Goal: Information Seeking & Learning: Learn about a topic

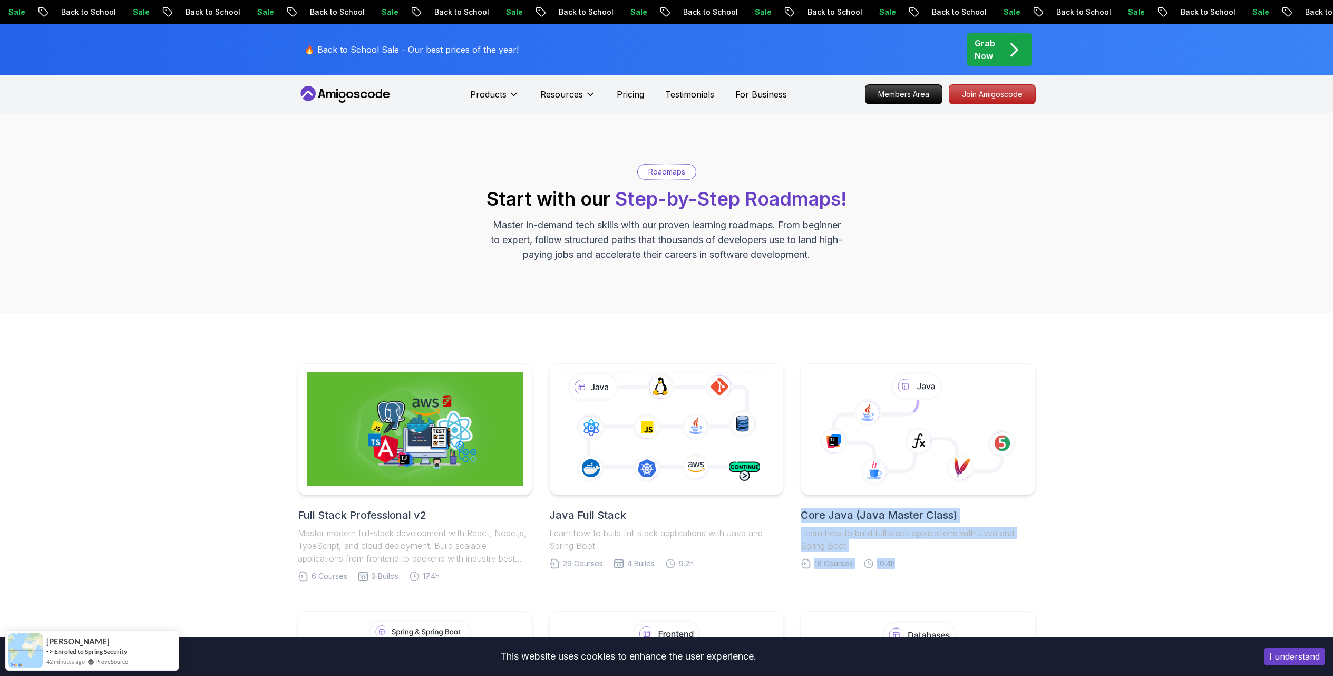
click at [605, 501] on link "Java Full Stack Learn how to build full stack applications with Java and Spring…" at bounding box center [666, 466] width 235 height 206
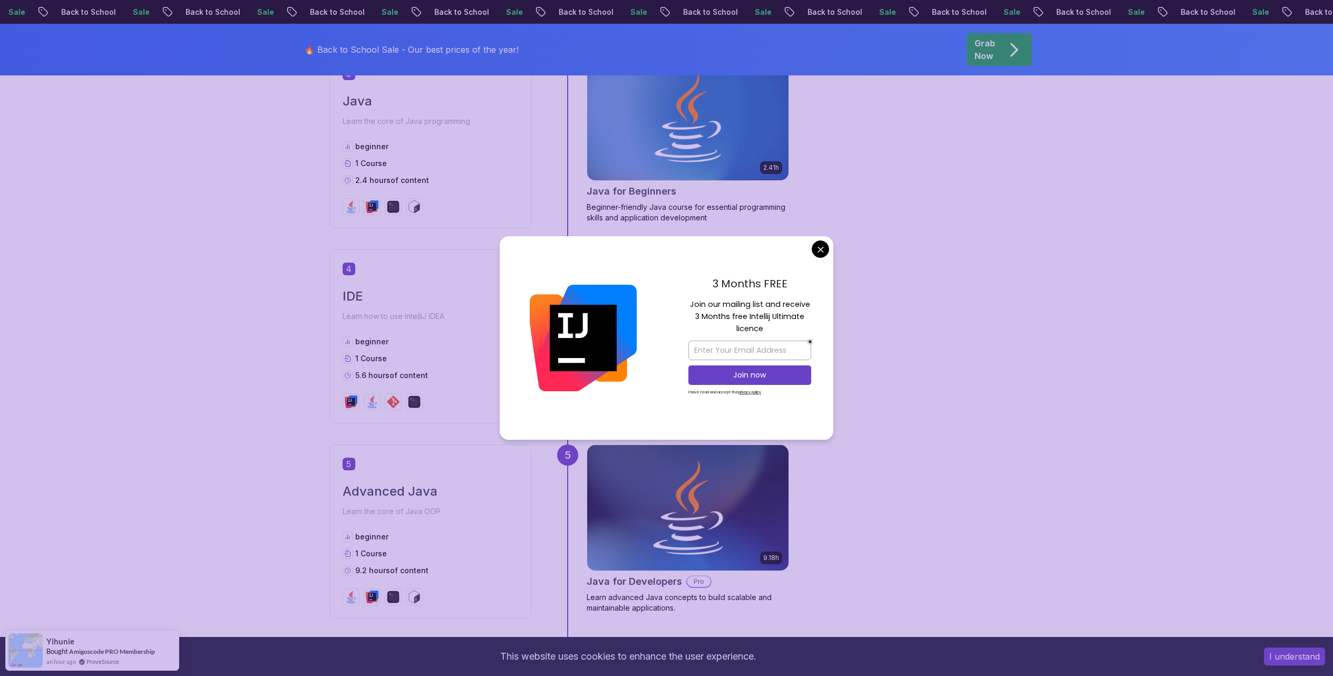
scroll to position [1139, 0]
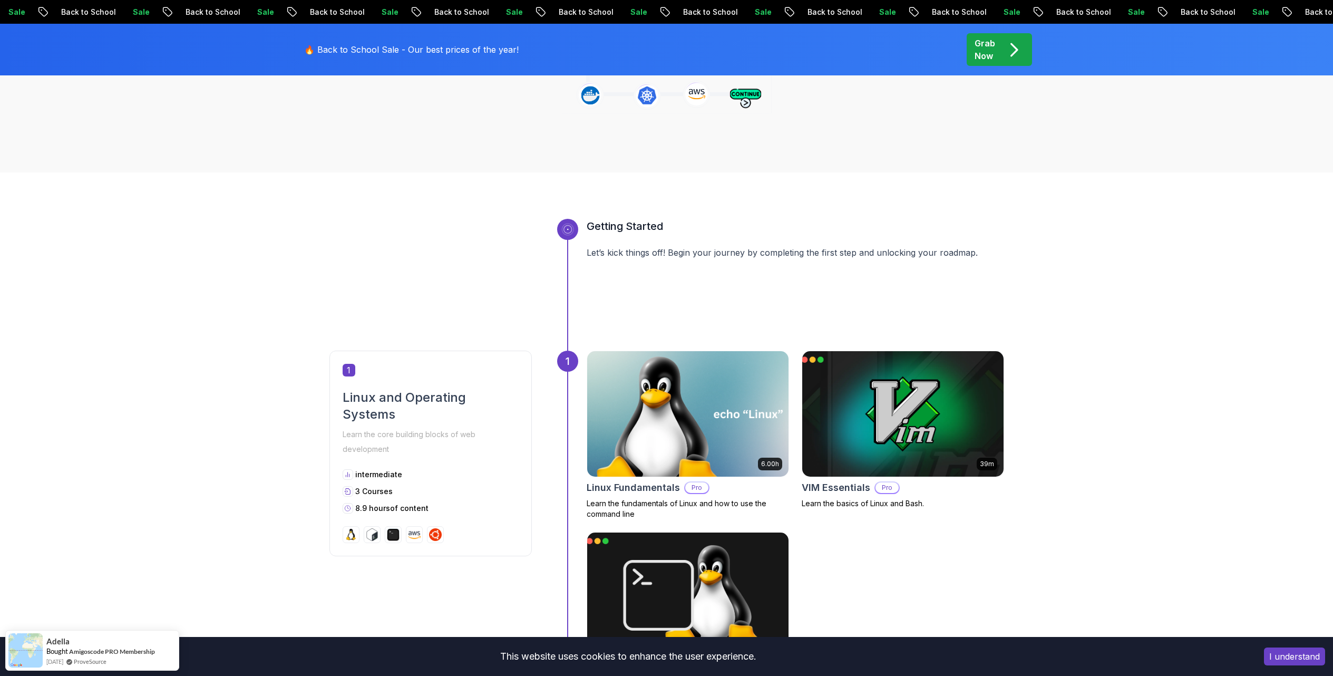
scroll to position [258, 0]
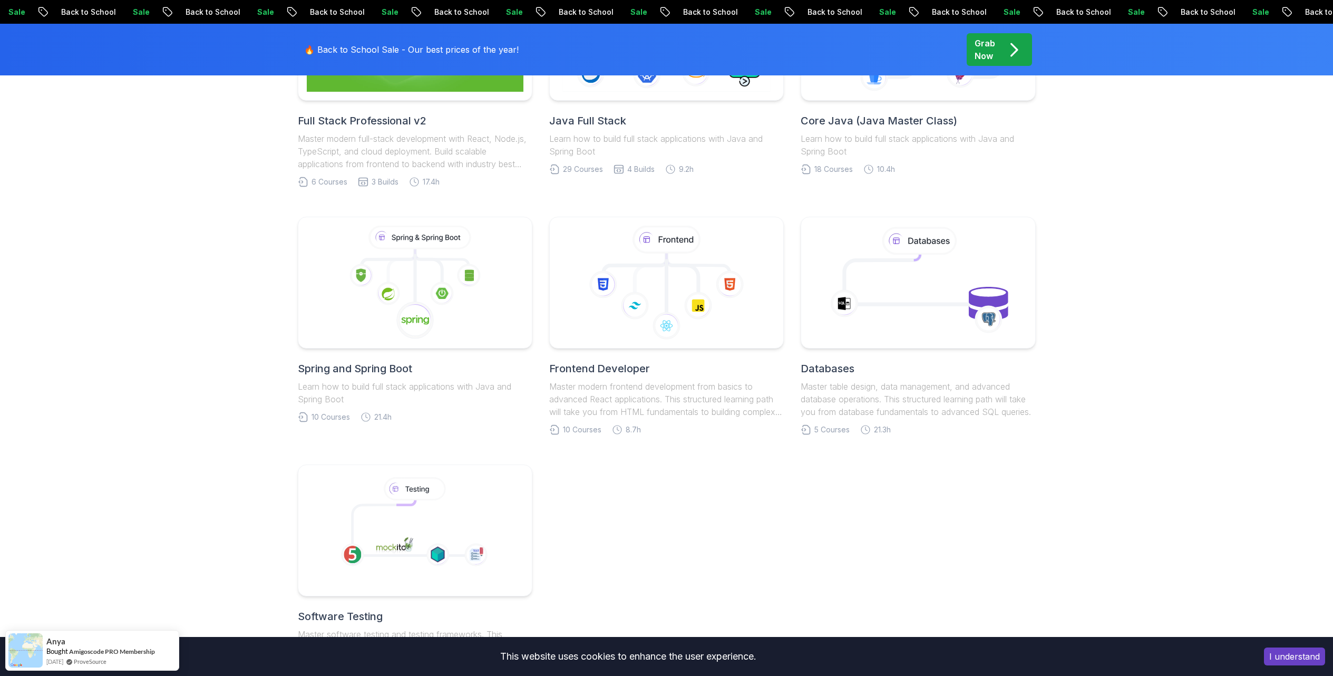
scroll to position [395, 0]
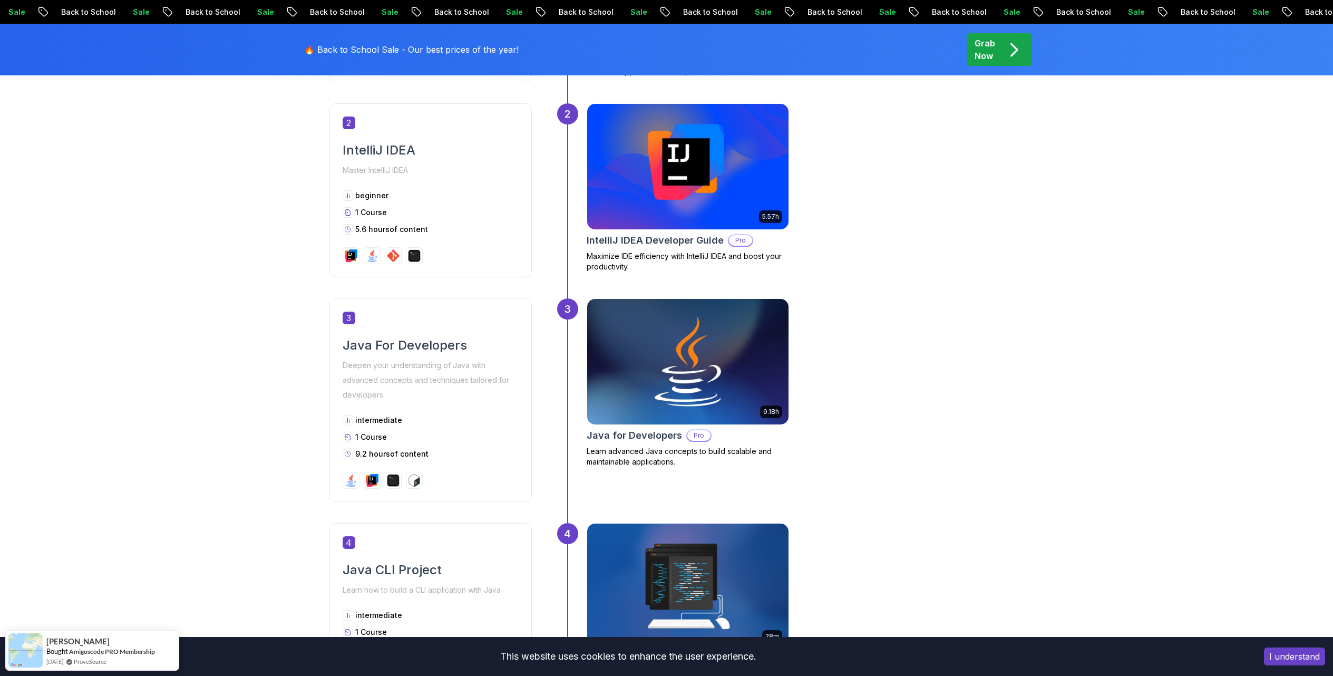
scroll to position [700, 0]
click at [742, 342] on img at bounding box center [687, 361] width 211 height 132
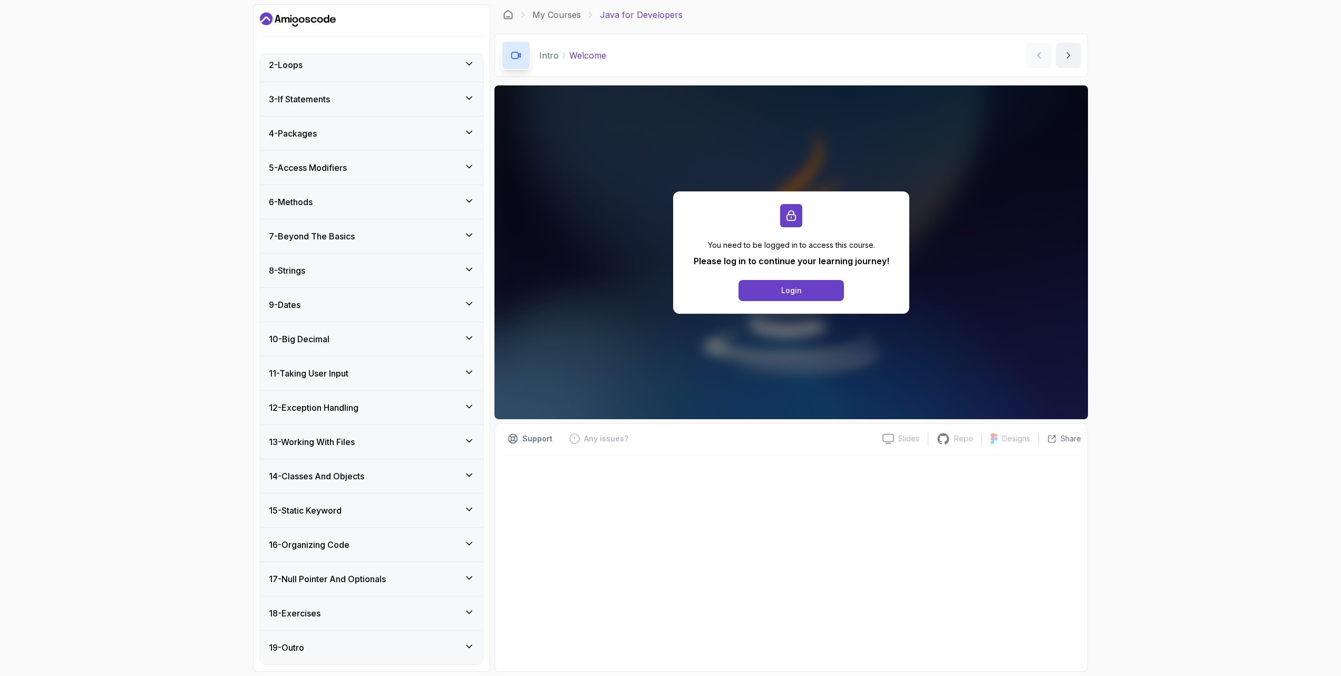
scroll to position [129, 0]
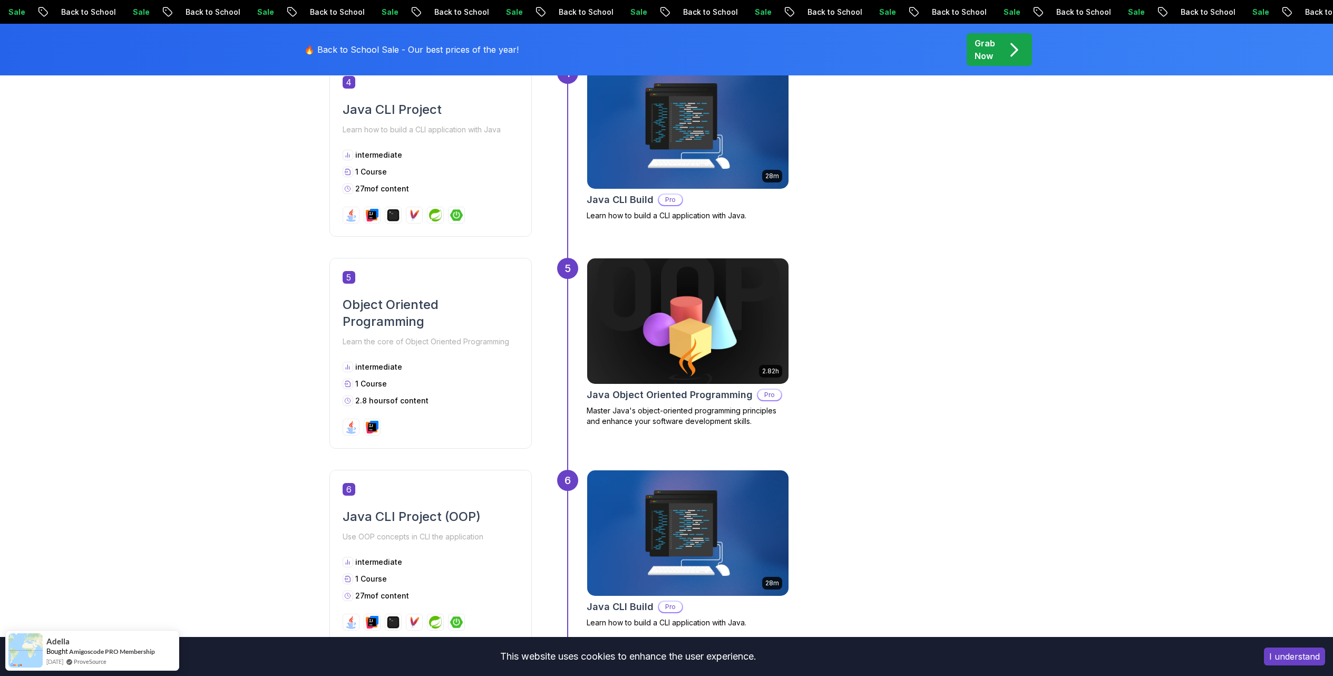
scroll to position [1160, 0]
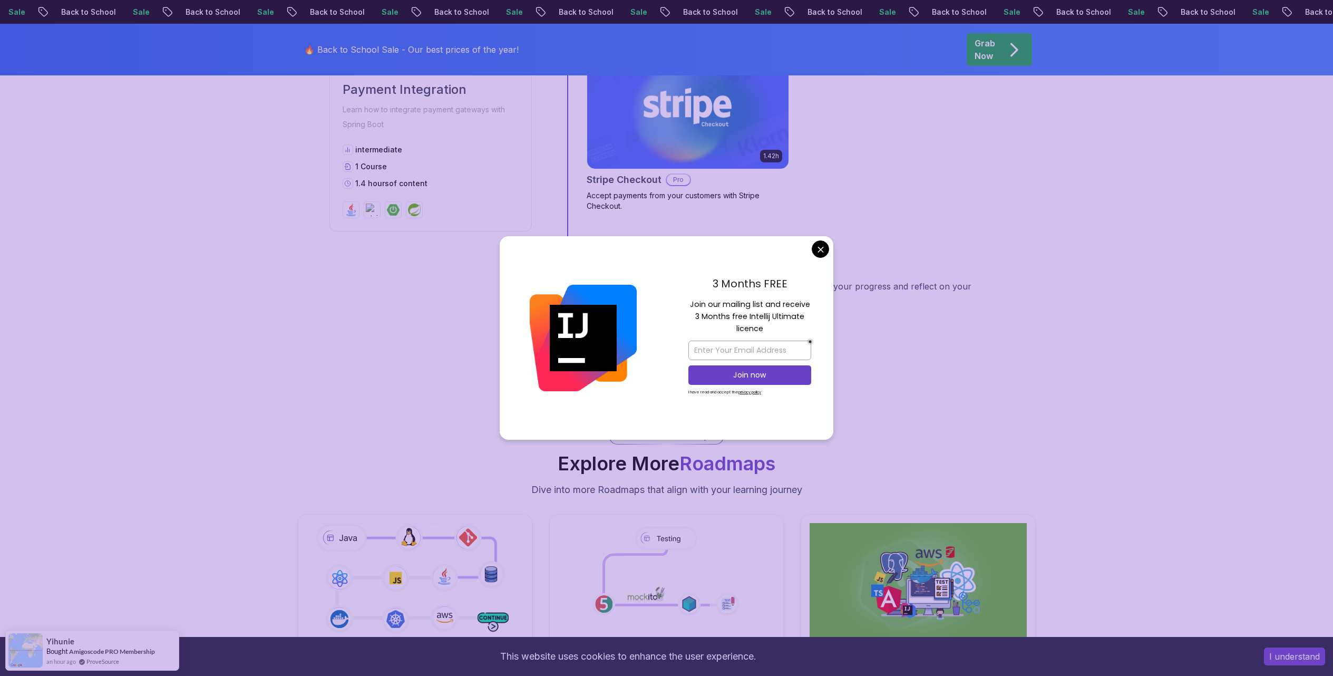
scroll to position [2048, 0]
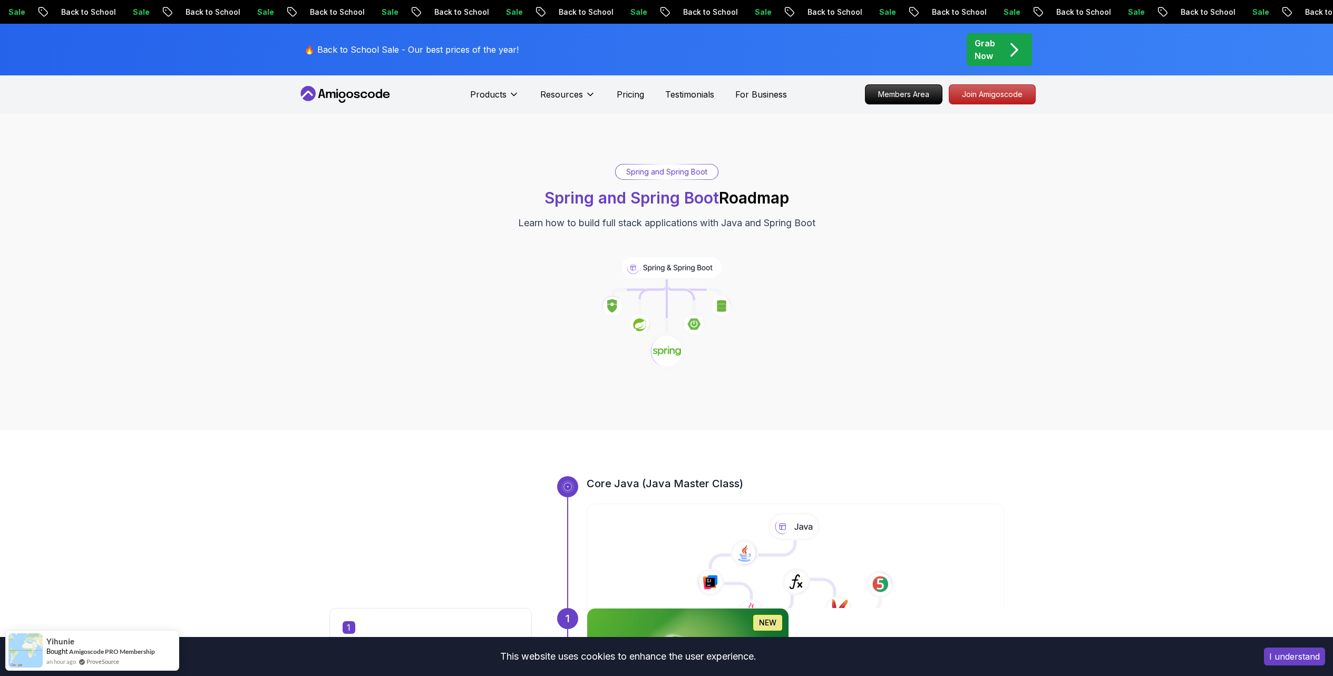
scroll to position [0, 0]
click at [638, 95] on p "Pricing" at bounding box center [630, 94] width 27 height 13
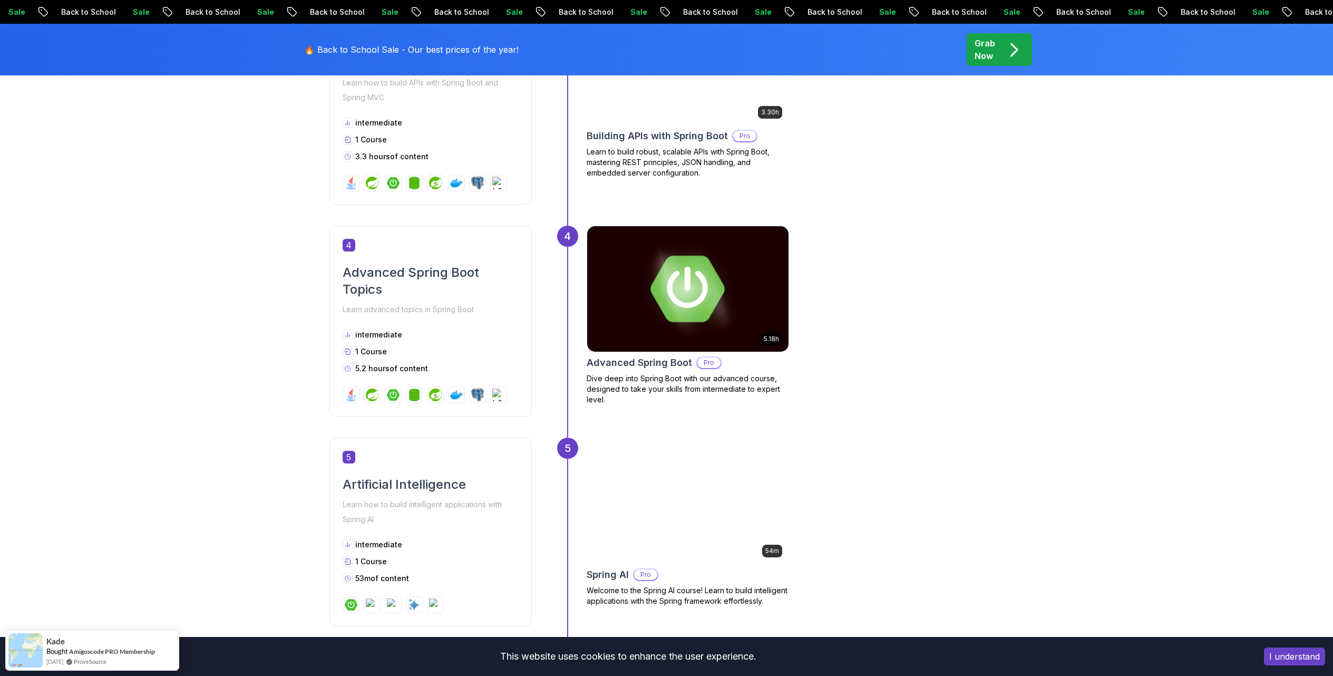
scroll to position [1055, 0]
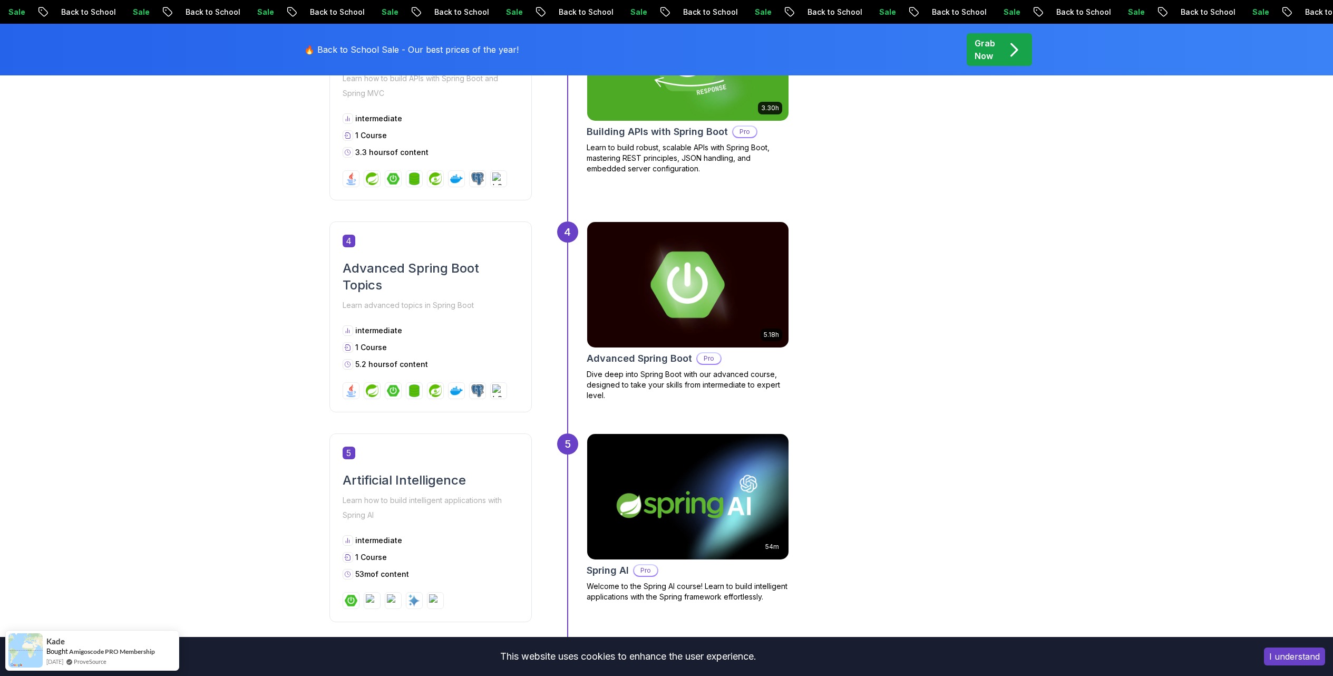
click at [582, 358] on div "4 5.18h Advanced Spring Boot Pro Dive deep into Spring Boot with our advanced c…" at bounding box center [780, 327] width 447 height 212
click at [608, 358] on h2 "Advanced Spring Boot" at bounding box center [639, 358] width 105 height 15
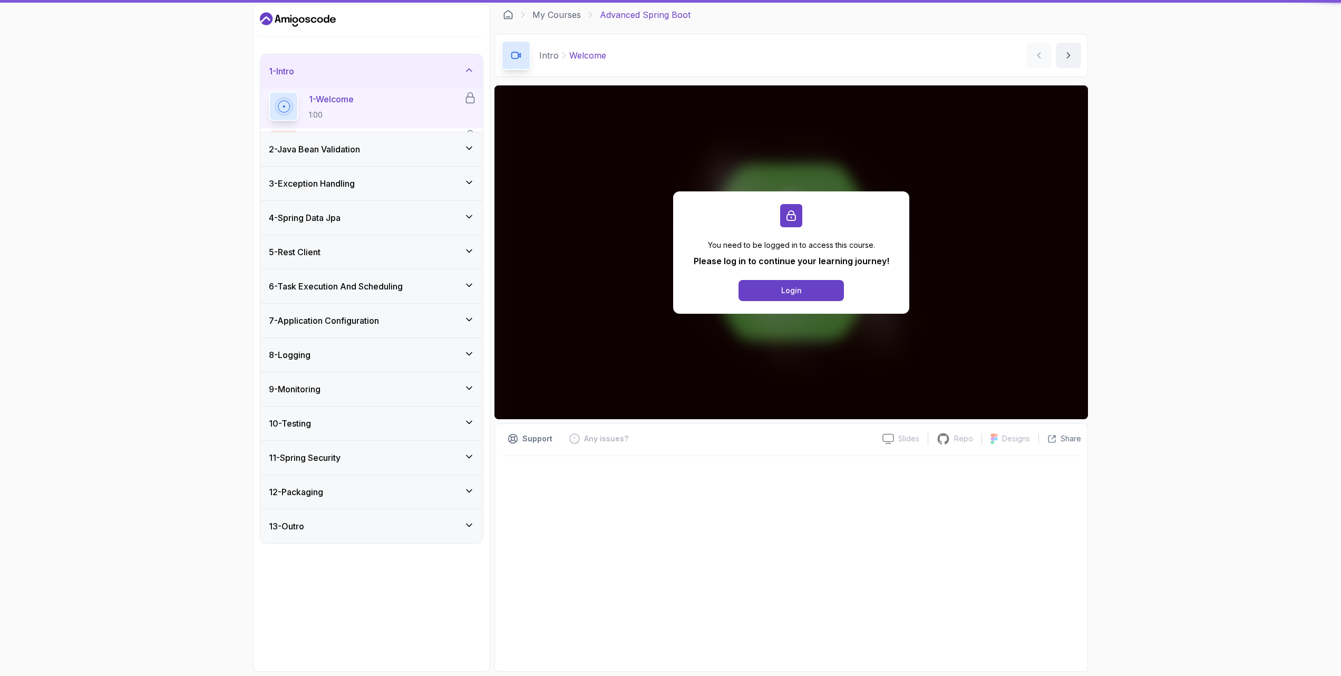
click at [641, 322] on div "You need to be logged in to access this course. Please log in to continue your …" at bounding box center [791, 252] width 594 height 334
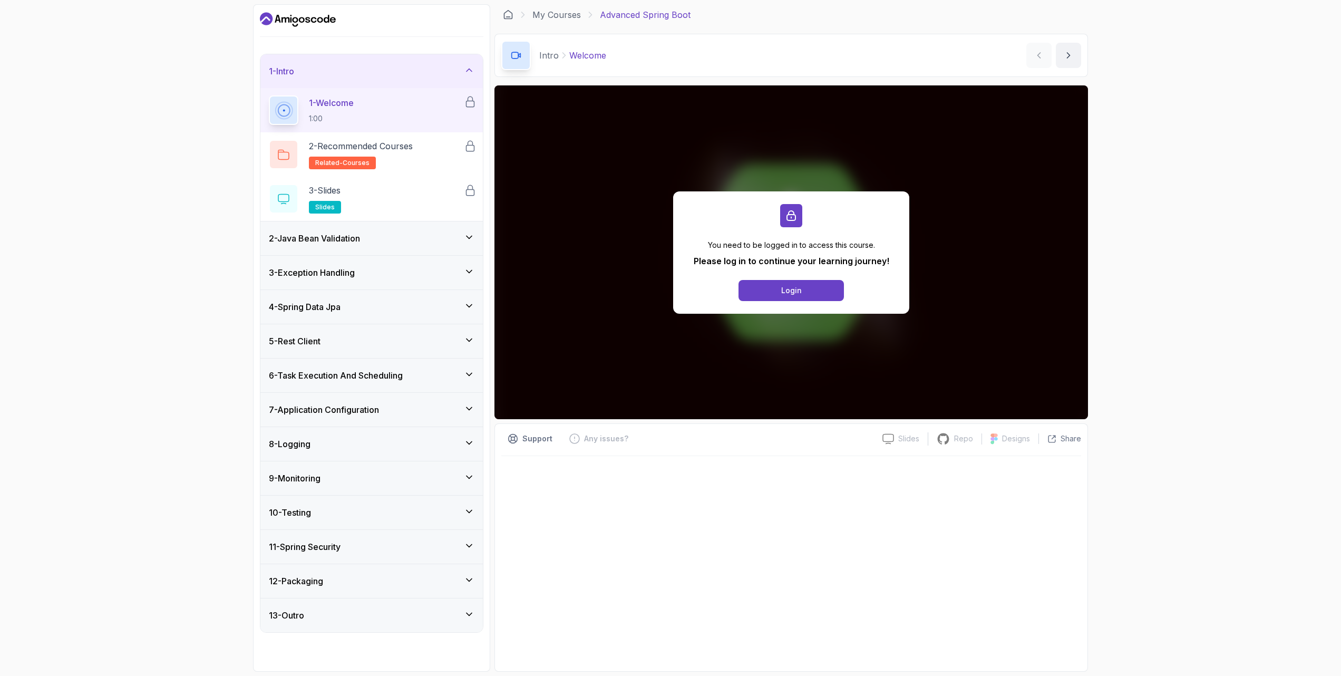
click at [403, 381] on h3 "6 - Task Execution And Scheduling" at bounding box center [336, 375] width 134 height 13
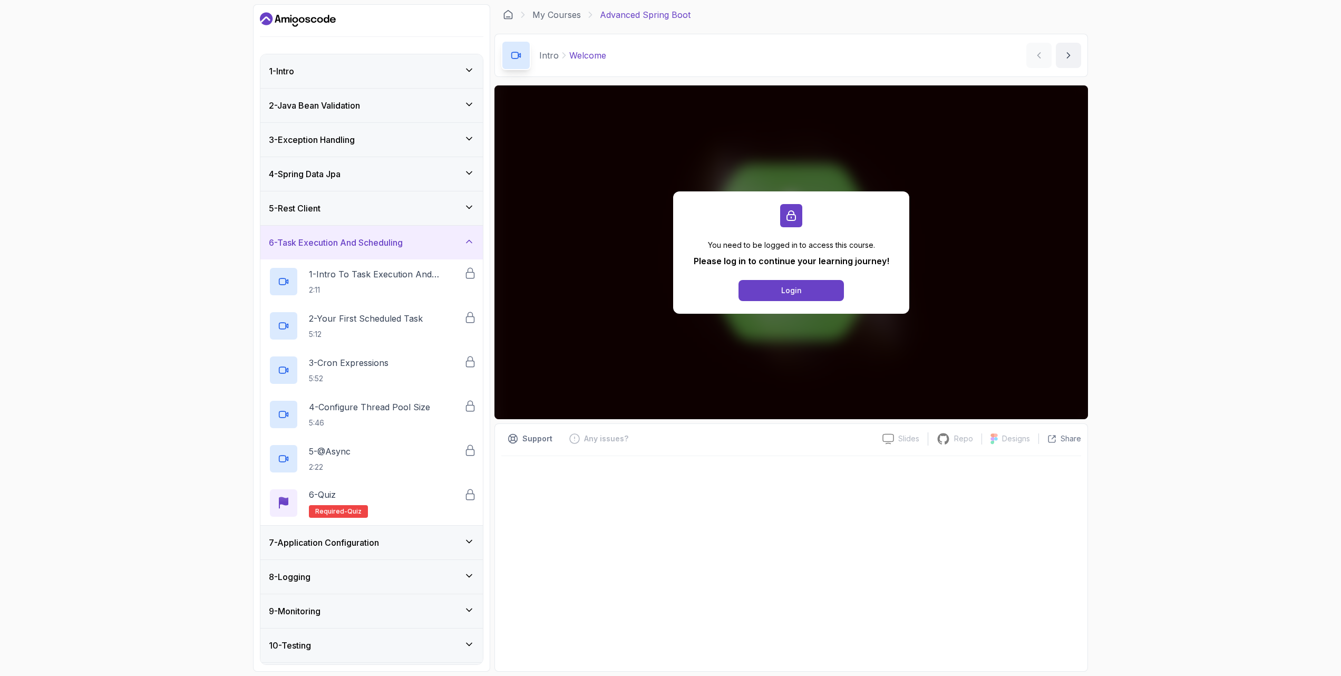
click at [411, 173] on div "4 - Spring Data Jpa" at bounding box center [372, 174] width 206 height 13
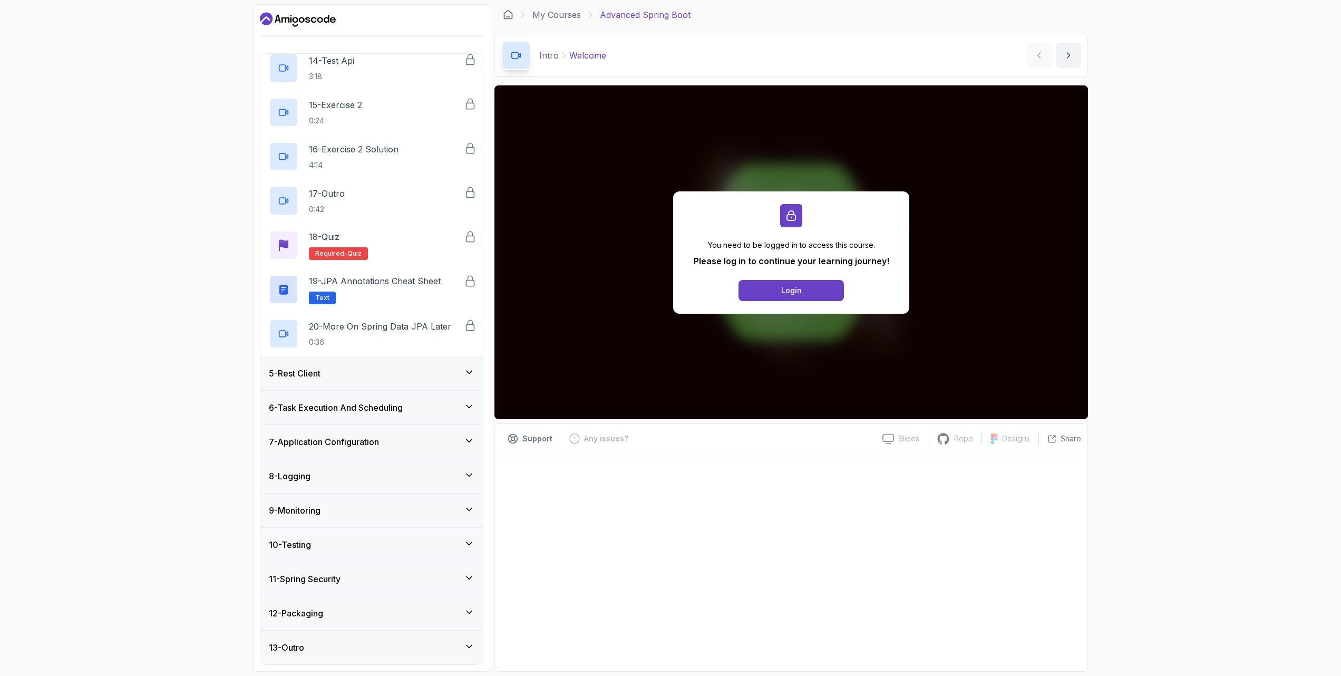
scroll to position [720, 0]
click at [360, 574] on div "11 - Spring Security" at bounding box center [372, 579] width 206 height 13
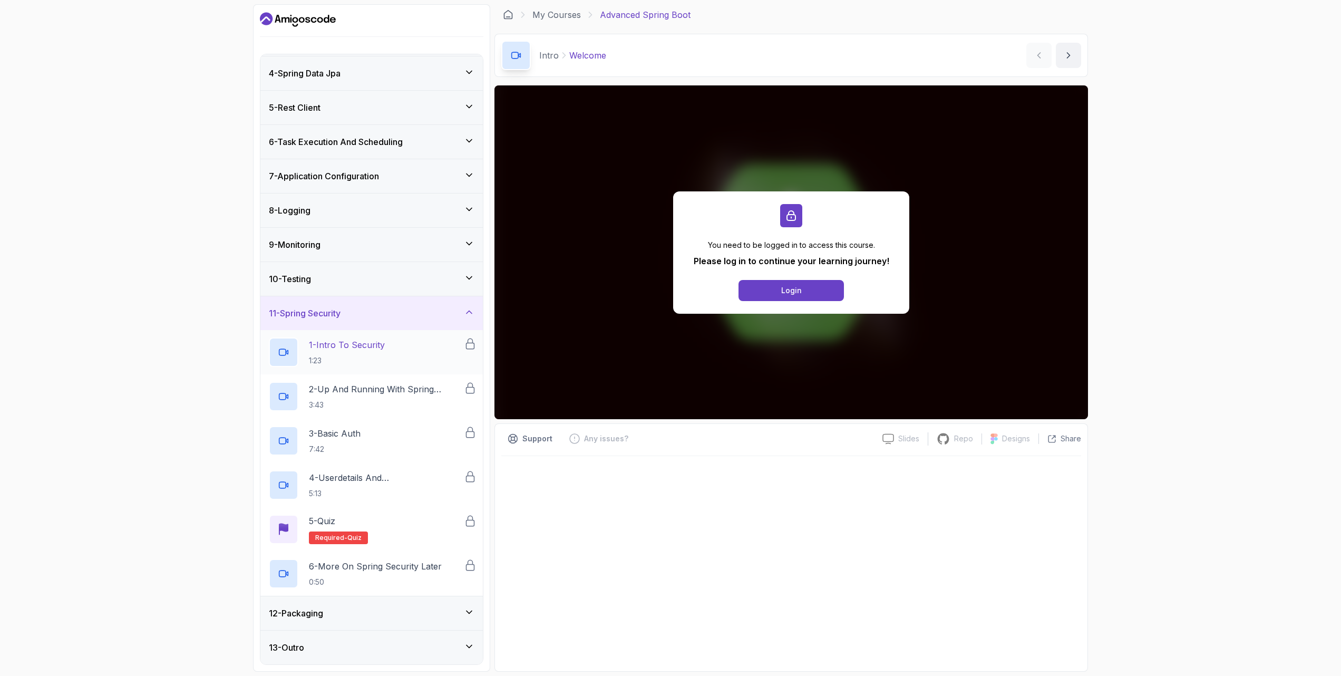
scroll to position [101, 0]
click at [300, 648] on h3 "13 - Outro" at bounding box center [286, 647] width 35 height 13
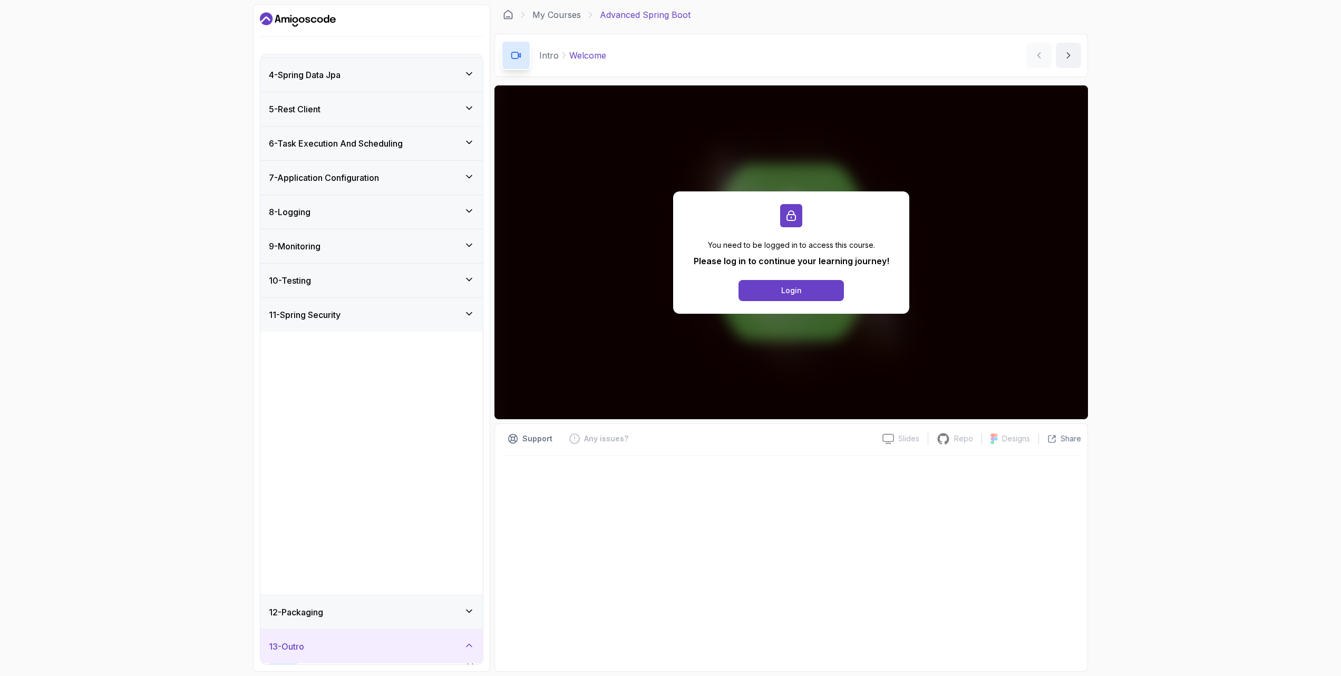
scroll to position [0, 0]
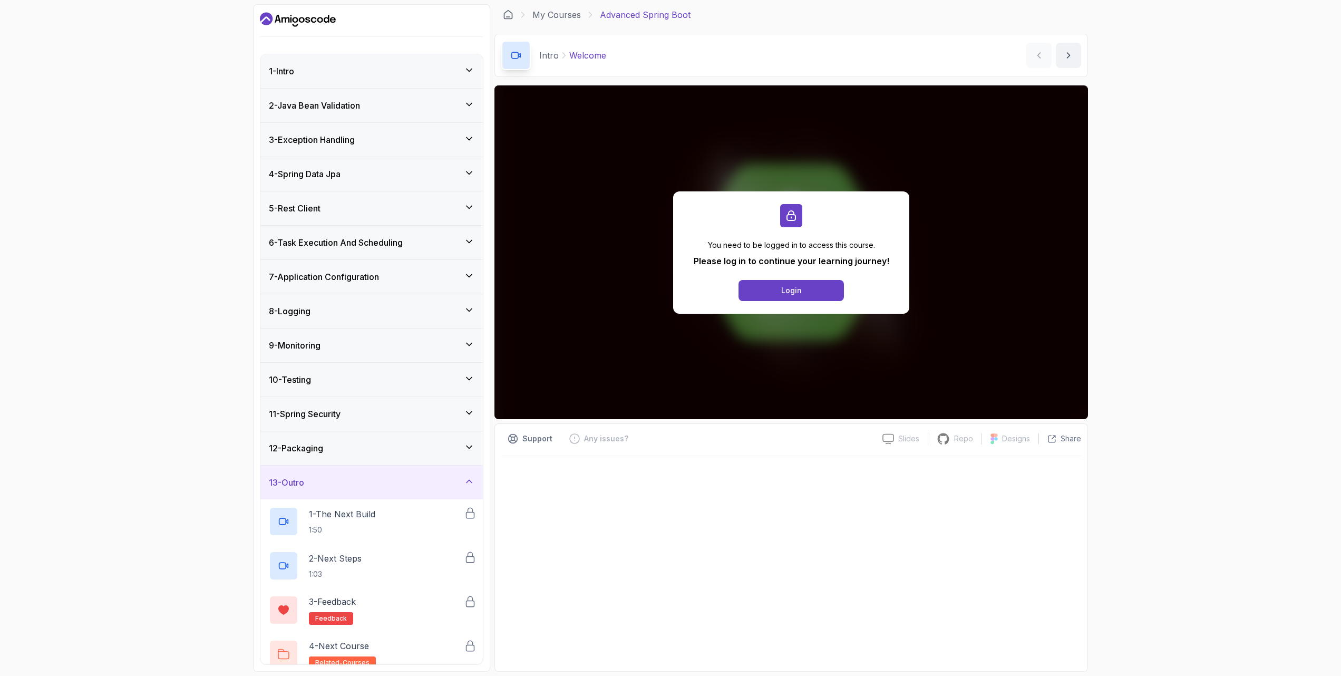
click at [304, 110] on h3 "2 - Java Bean Validation" at bounding box center [314, 105] width 91 height 13
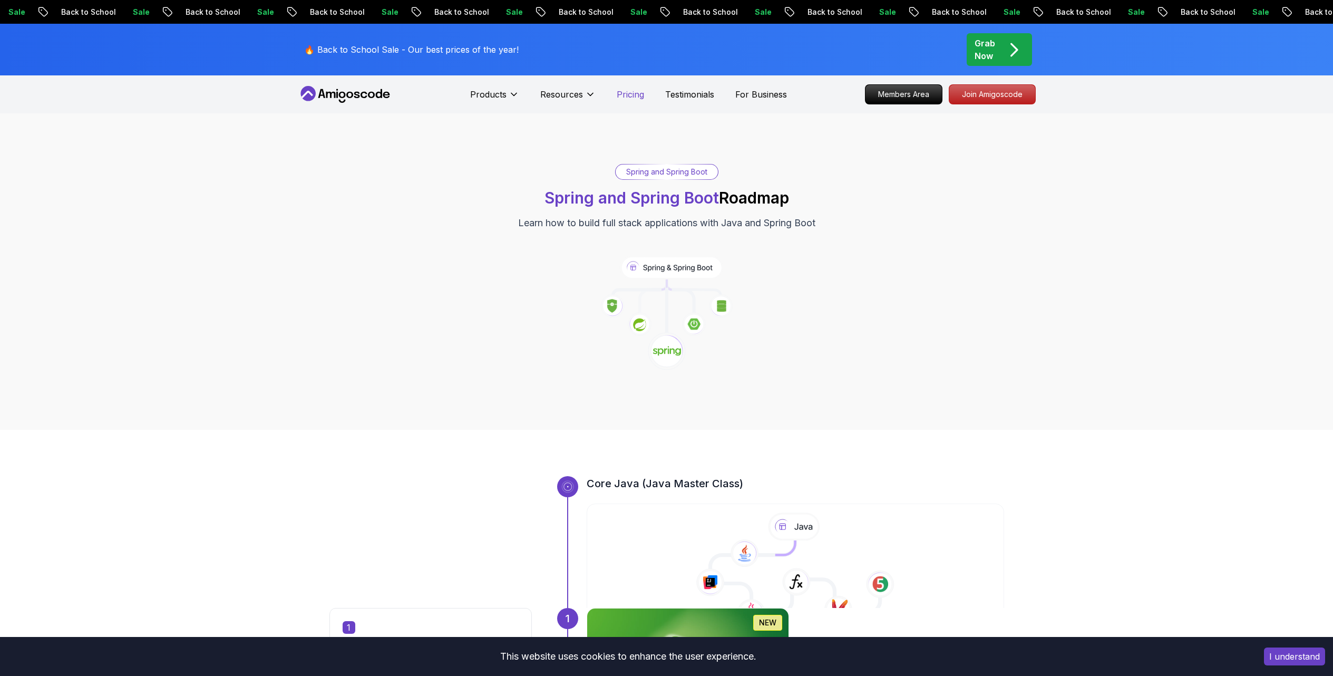
click at [625, 94] on p "Pricing" at bounding box center [630, 94] width 27 height 13
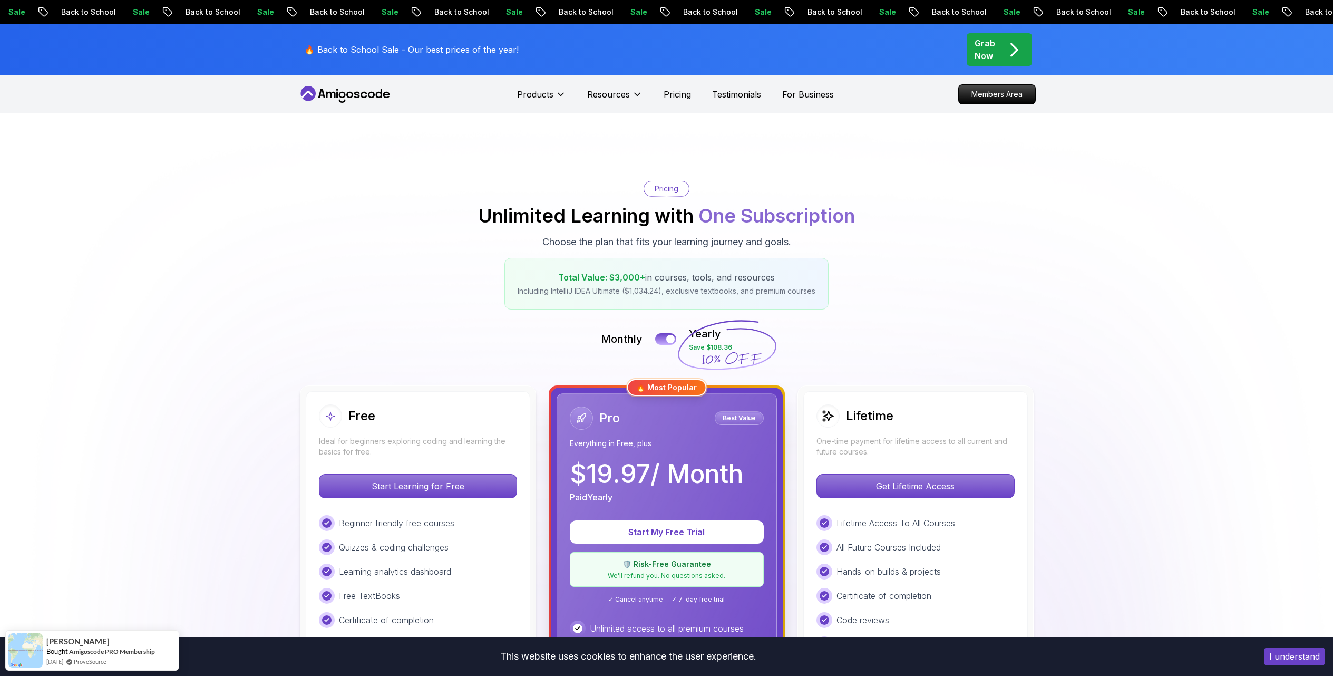
click at [376, 85] on nav "Products Resources Pricing Testimonials For Business Members Area" at bounding box center [667, 94] width 738 height 38
click at [371, 94] on icon at bounding box center [345, 94] width 95 height 17
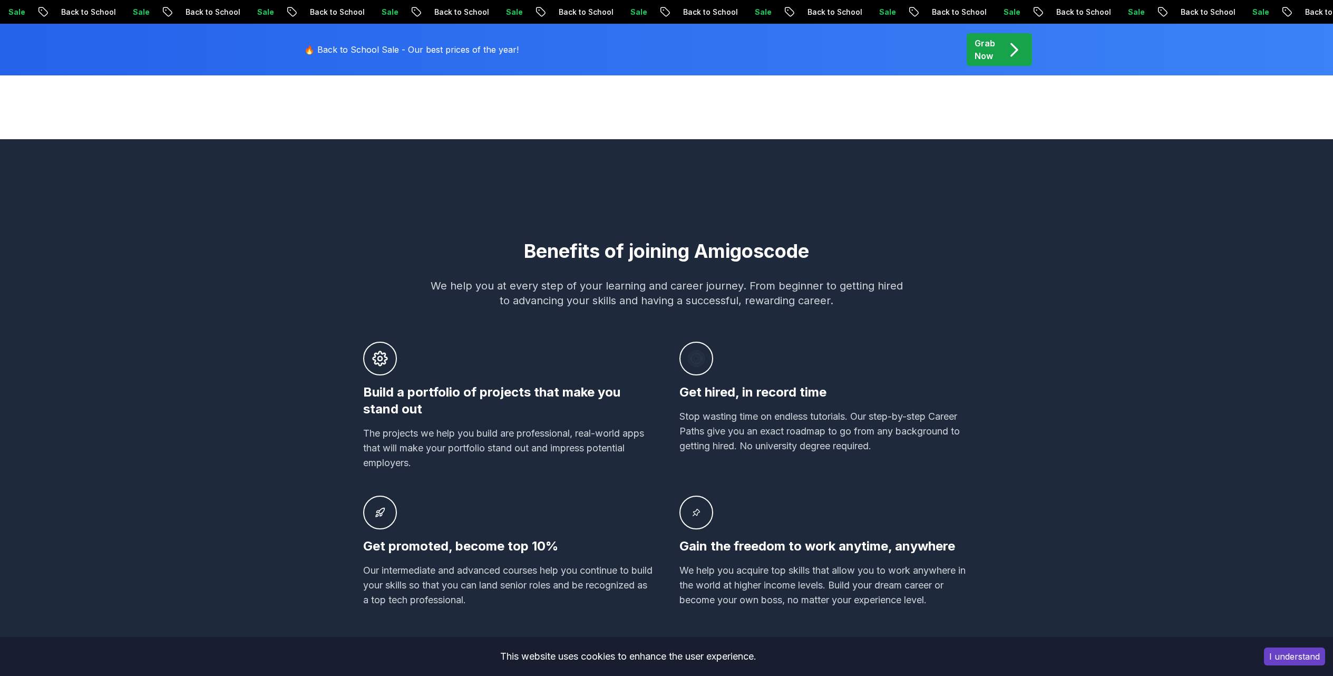
scroll to position [491, 0]
